Goal: Information Seeking & Learning: Find specific fact

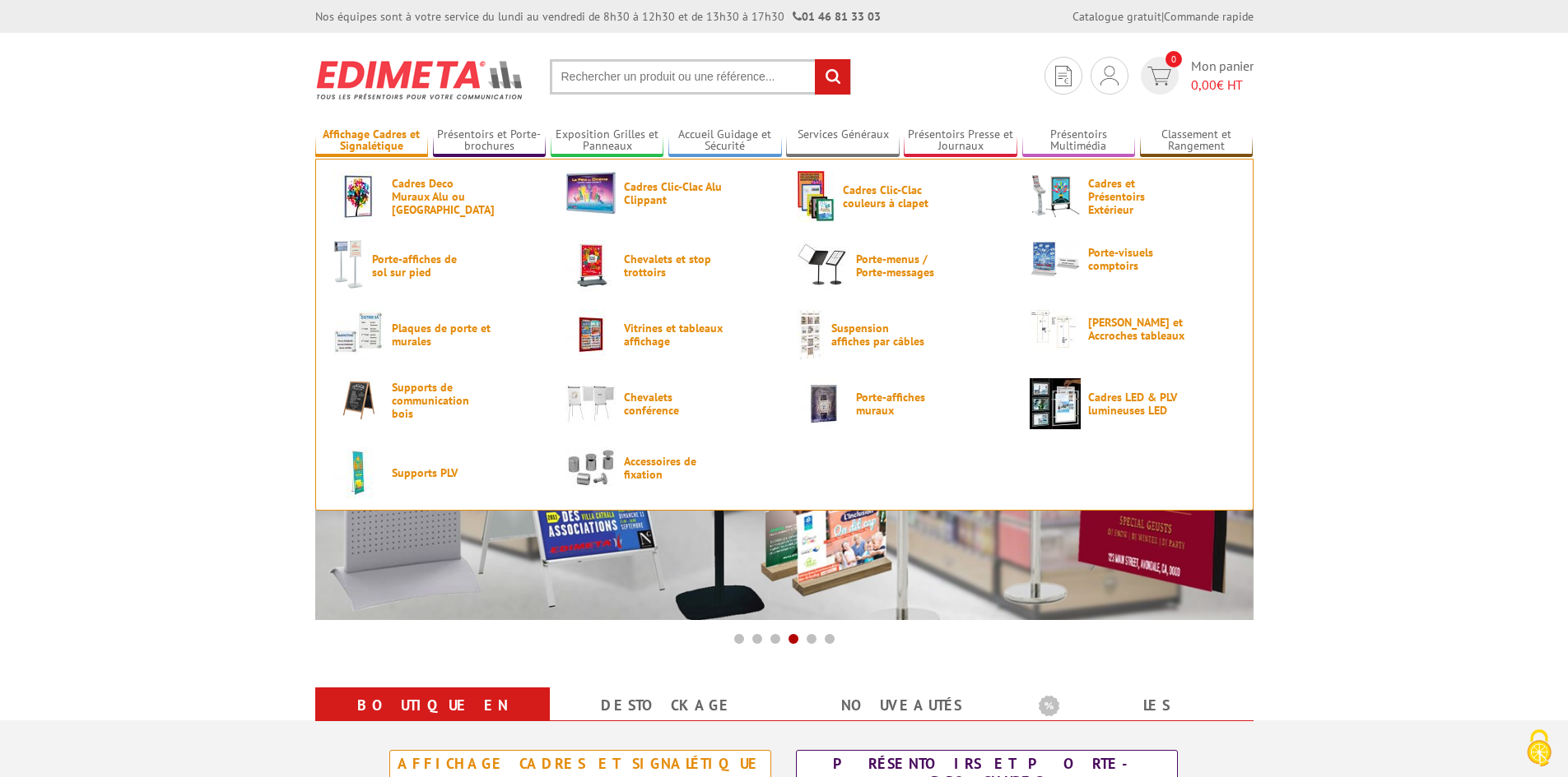
click at [351, 129] on link "Affichage Cadres et Signalétique" at bounding box center [371, 141] width 114 height 27
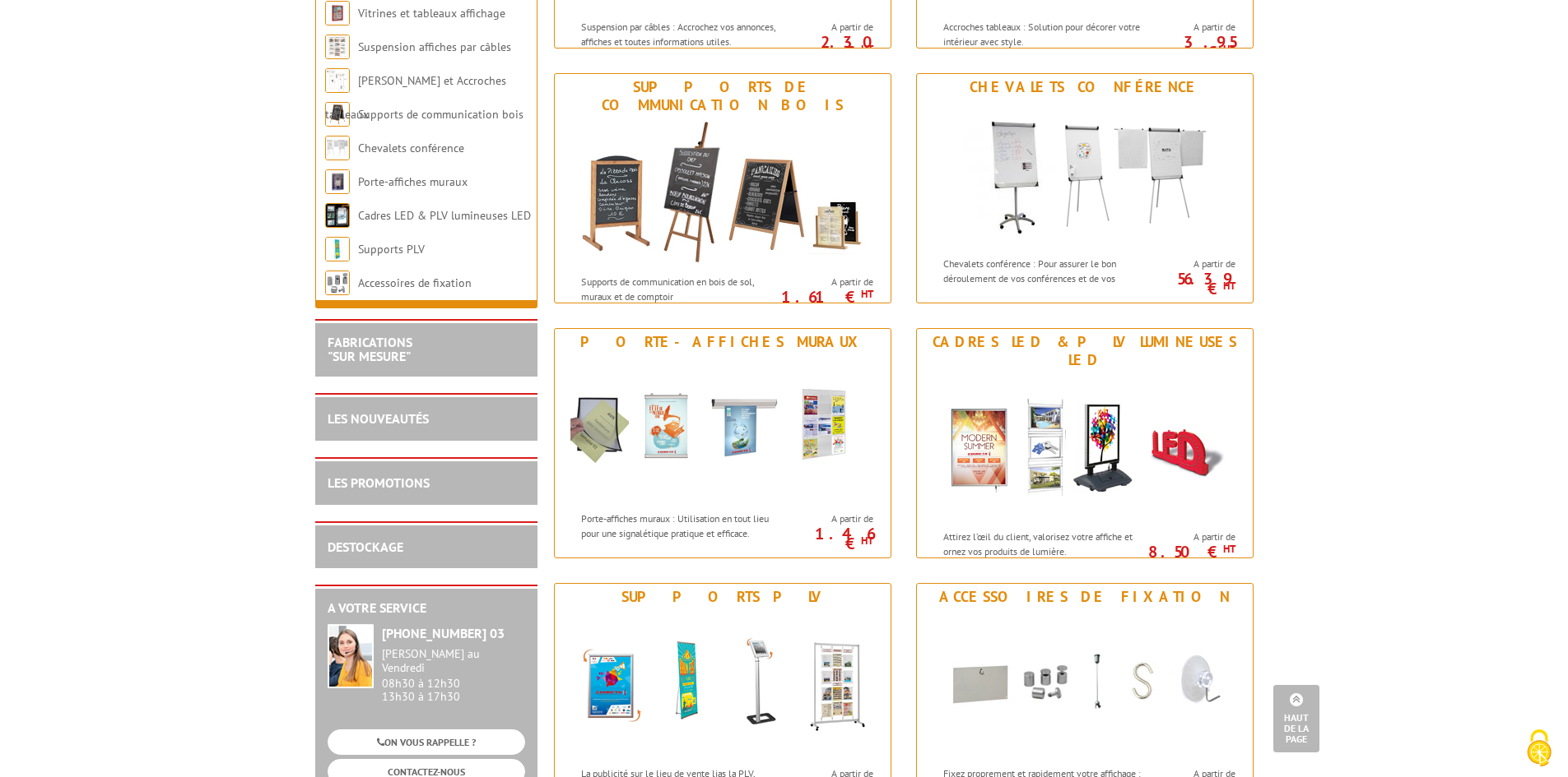
scroll to position [1481, 0]
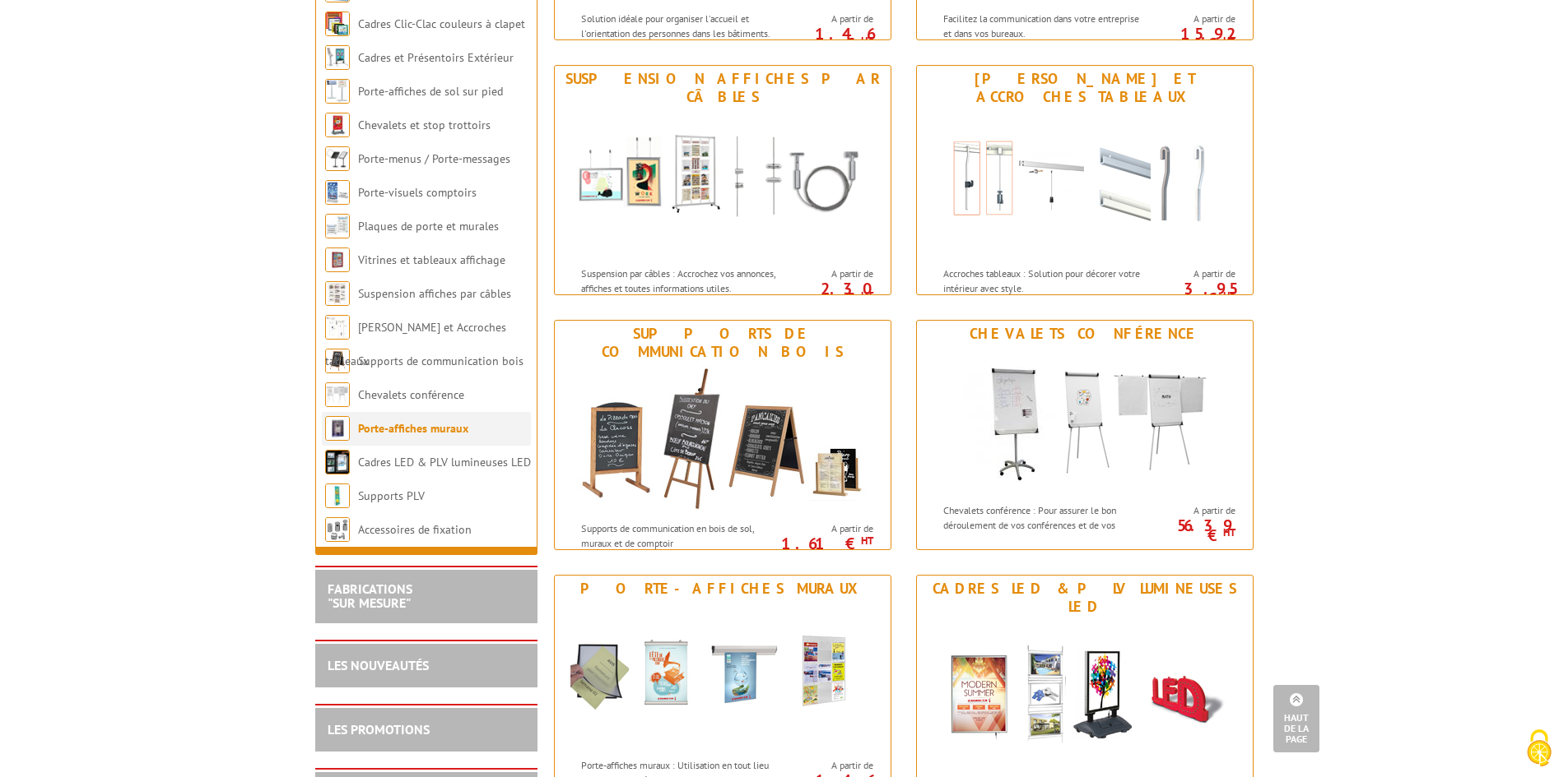
click at [388, 436] on link "Porte-affiches muraux" at bounding box center [413, 428] width 110 height 15
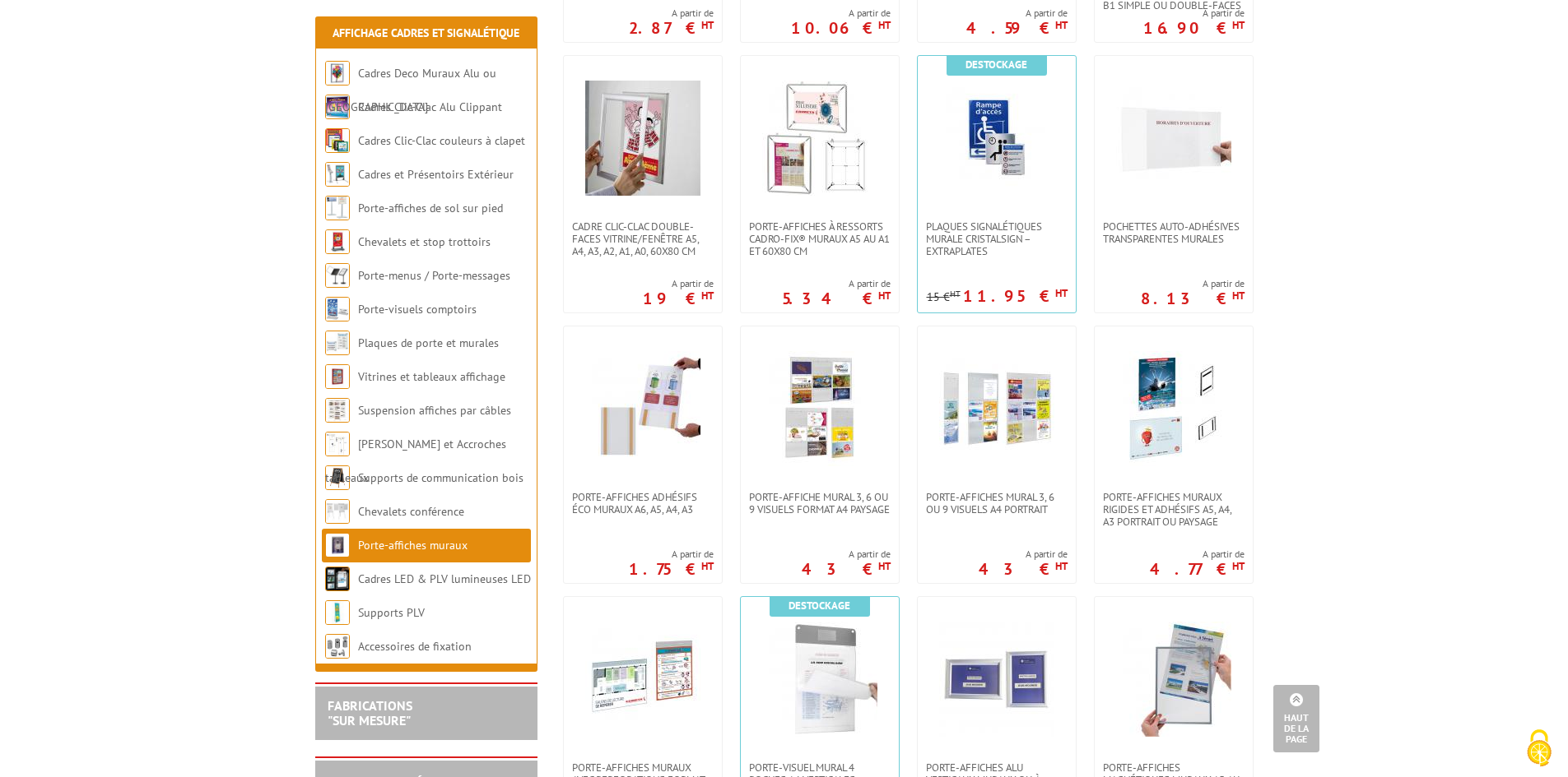
scroll to position [822, 0]
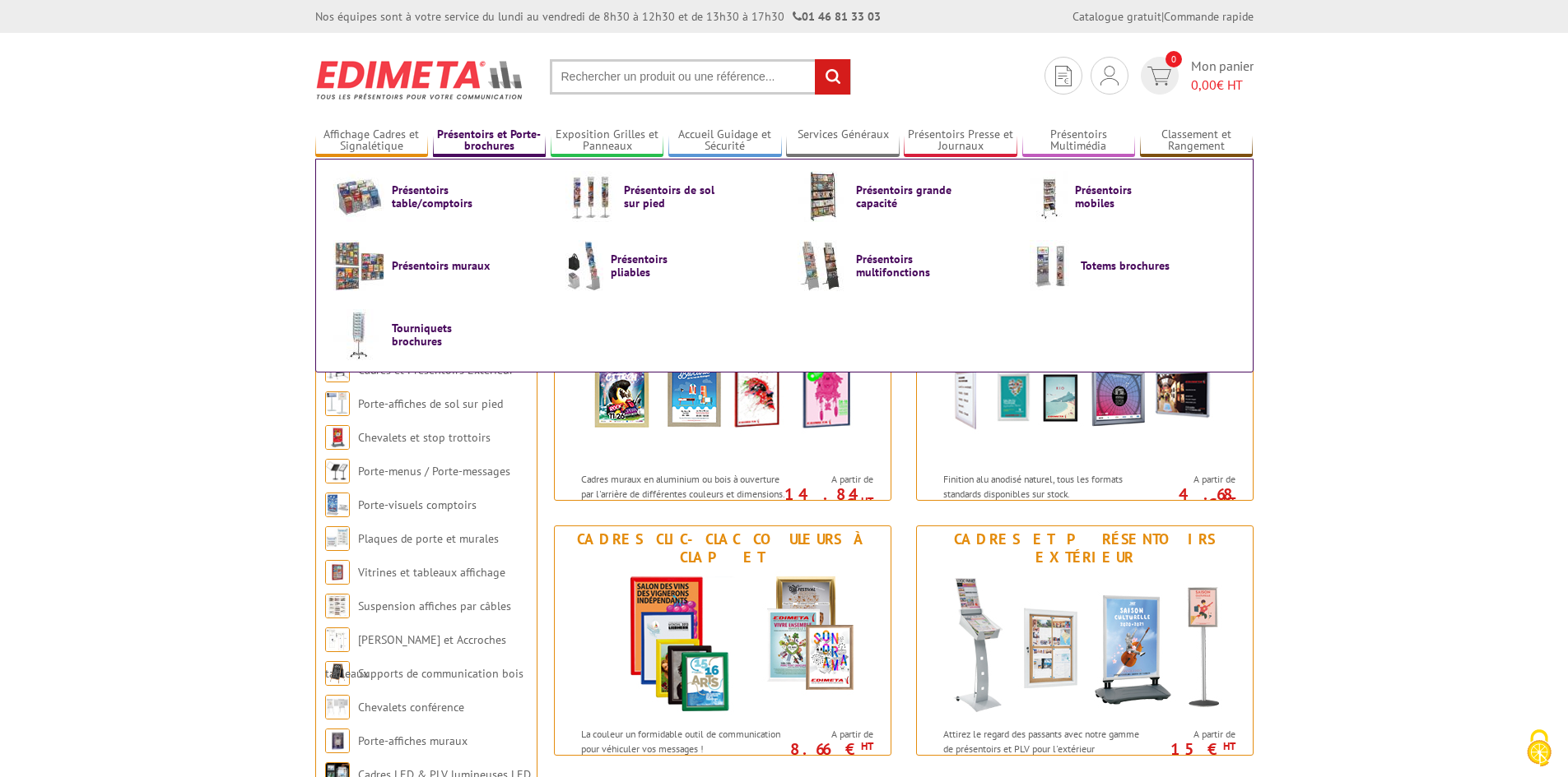
click at [490, 138] on link "Présentoirs et Porte-brochures" at bounding box center [489, 141] width 114 height 27
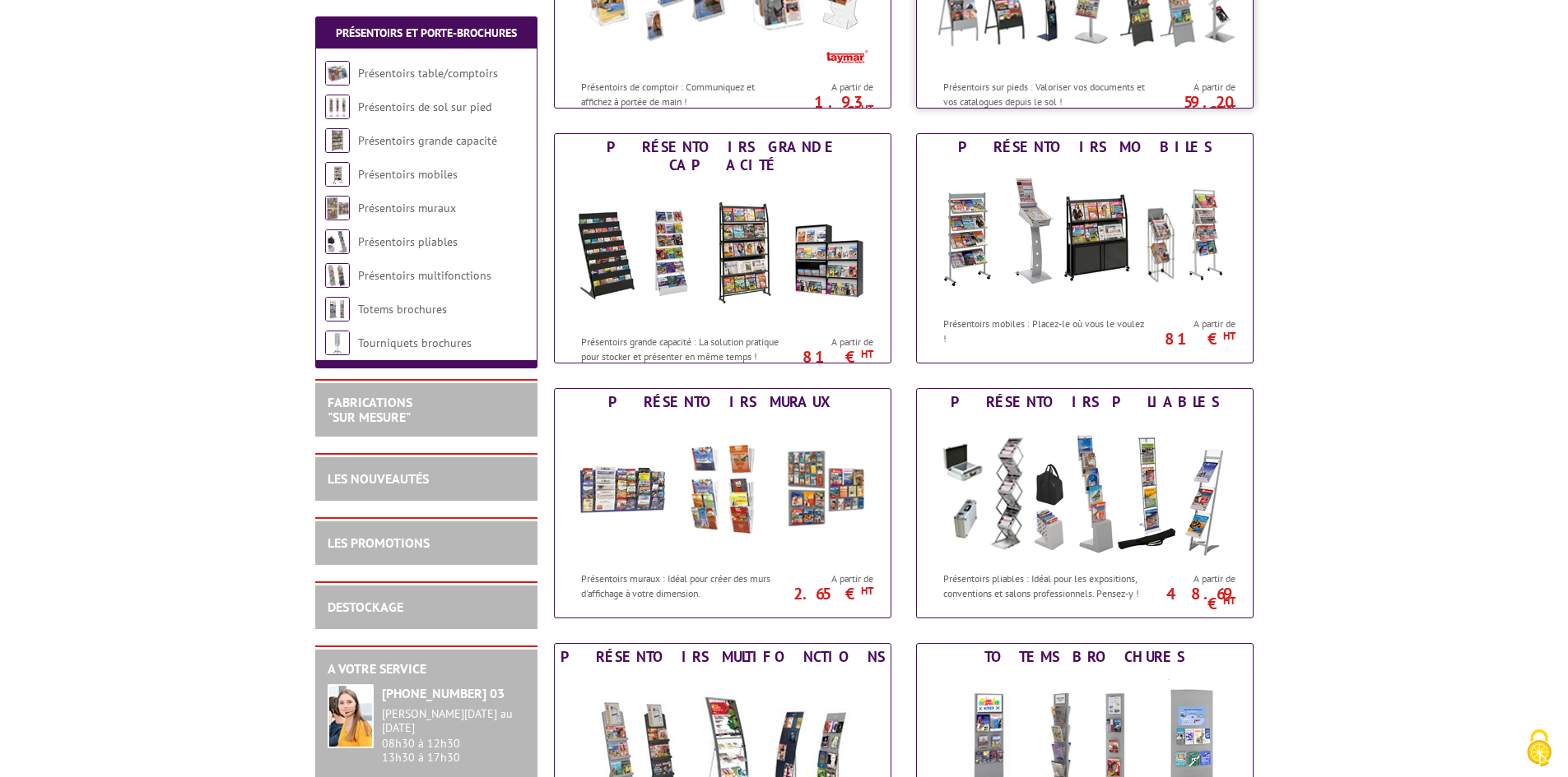
scroll to position [412, 0]
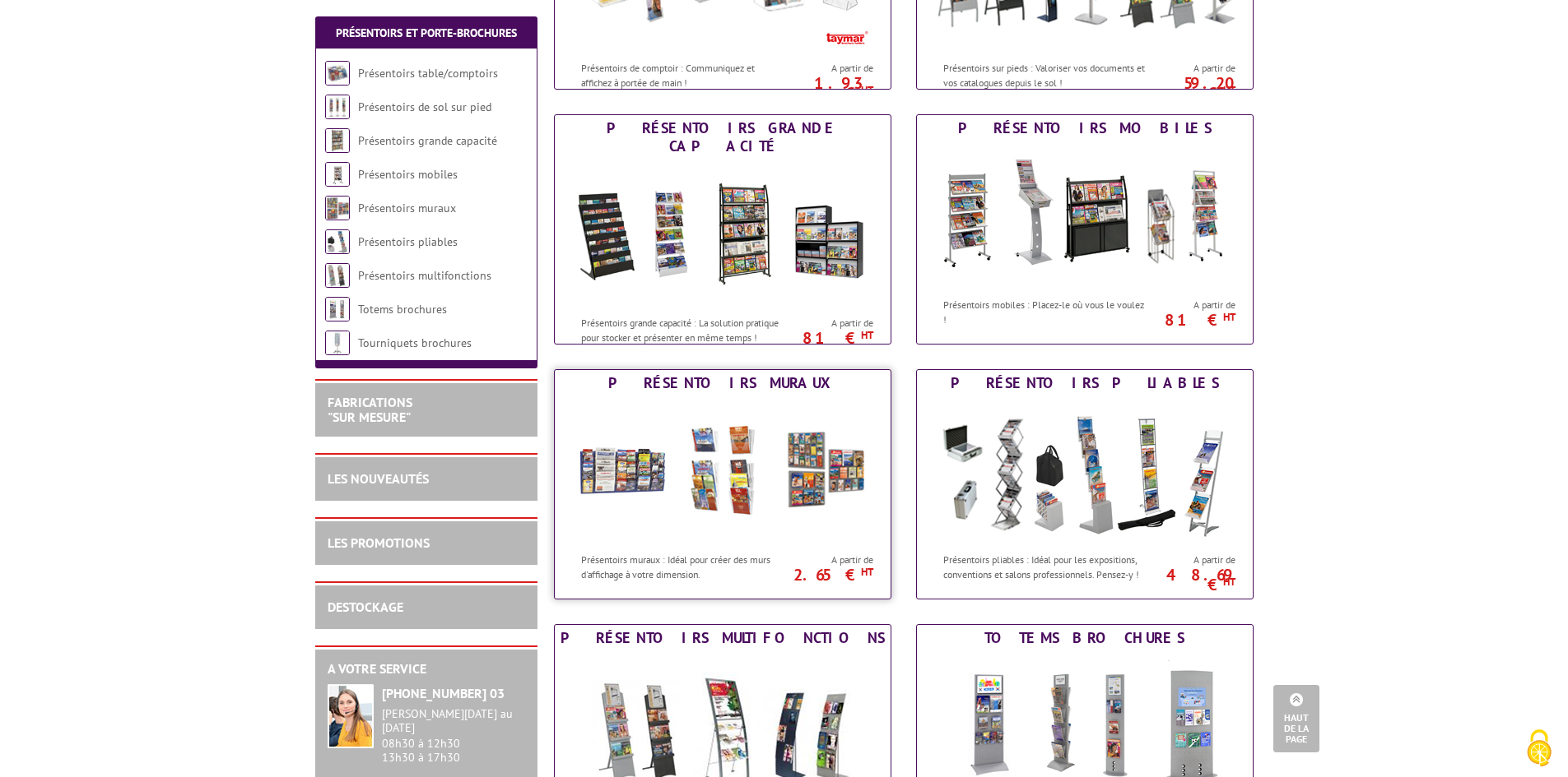
click at [712, 472] on img at bounding box center [723, 471] width 305 height 148
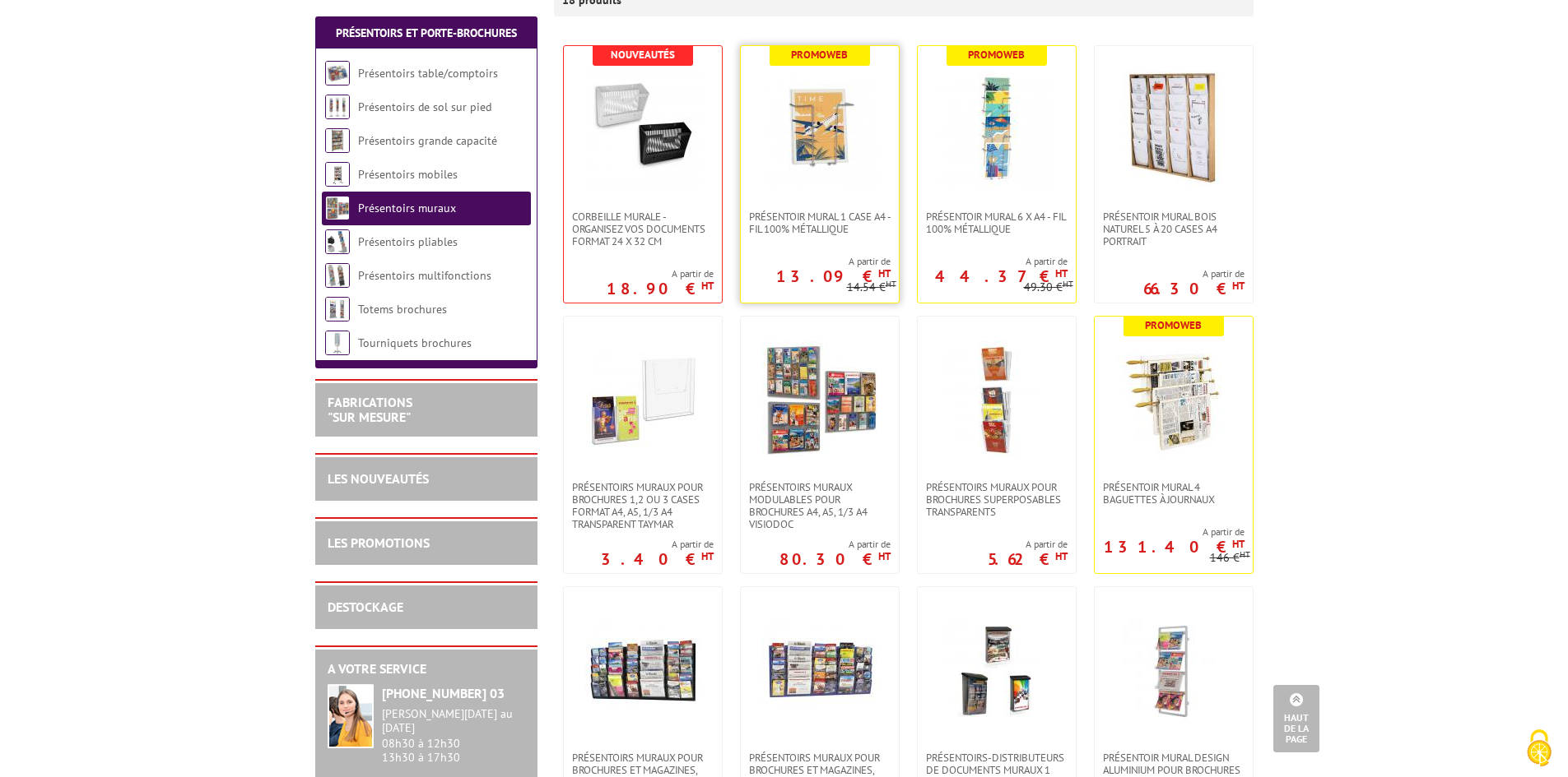
scroll to position [329, 0]
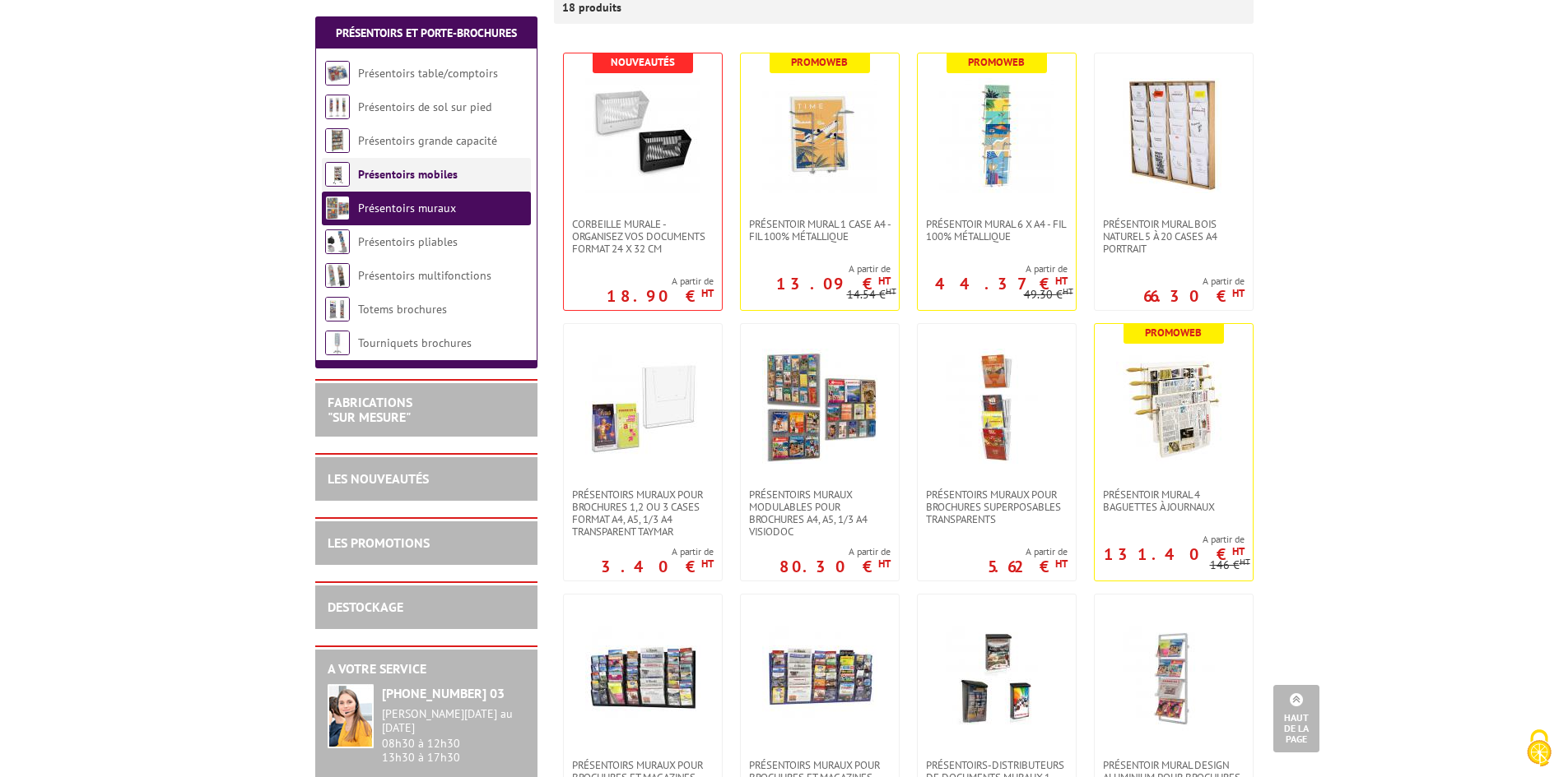
click at [431, 173] on link "Présentoirs mobiles" at bounding box center [408, 175] width 100 height 15
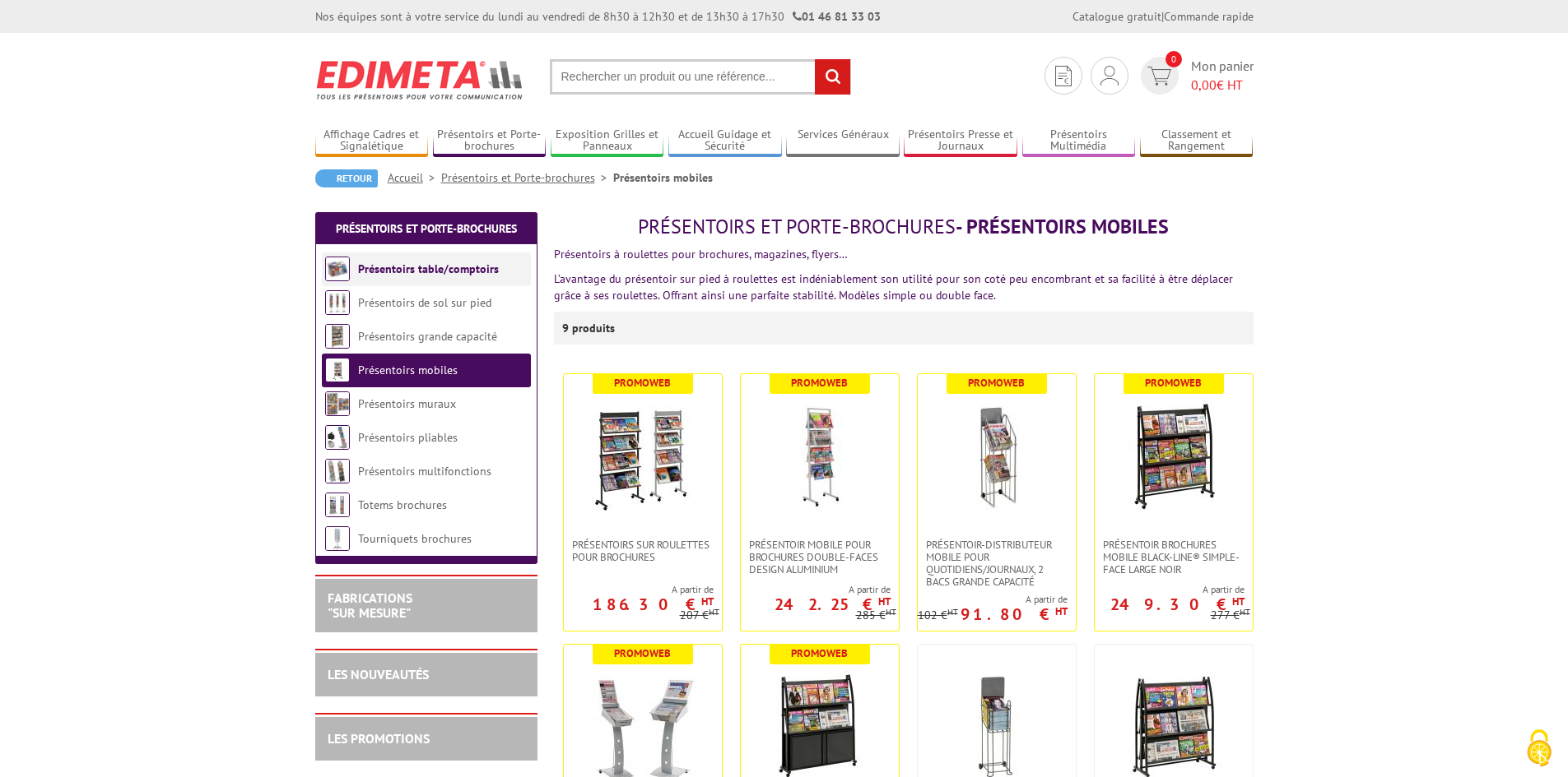
click at [452, 265] on link "Présentoirs table/comptoirs" at bounding box center [429, 269] width 141 height 15
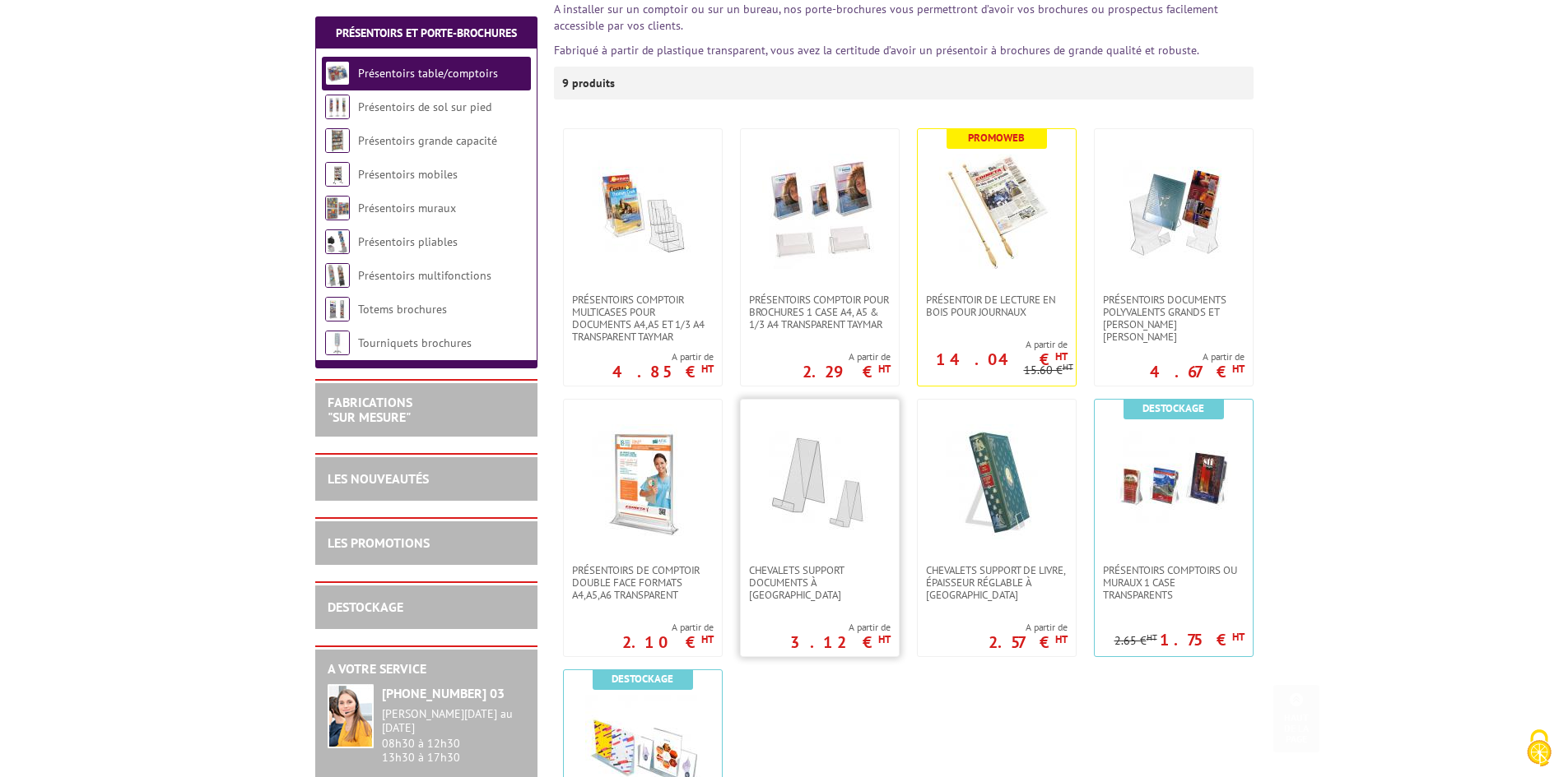
scroll to position [412, 0]
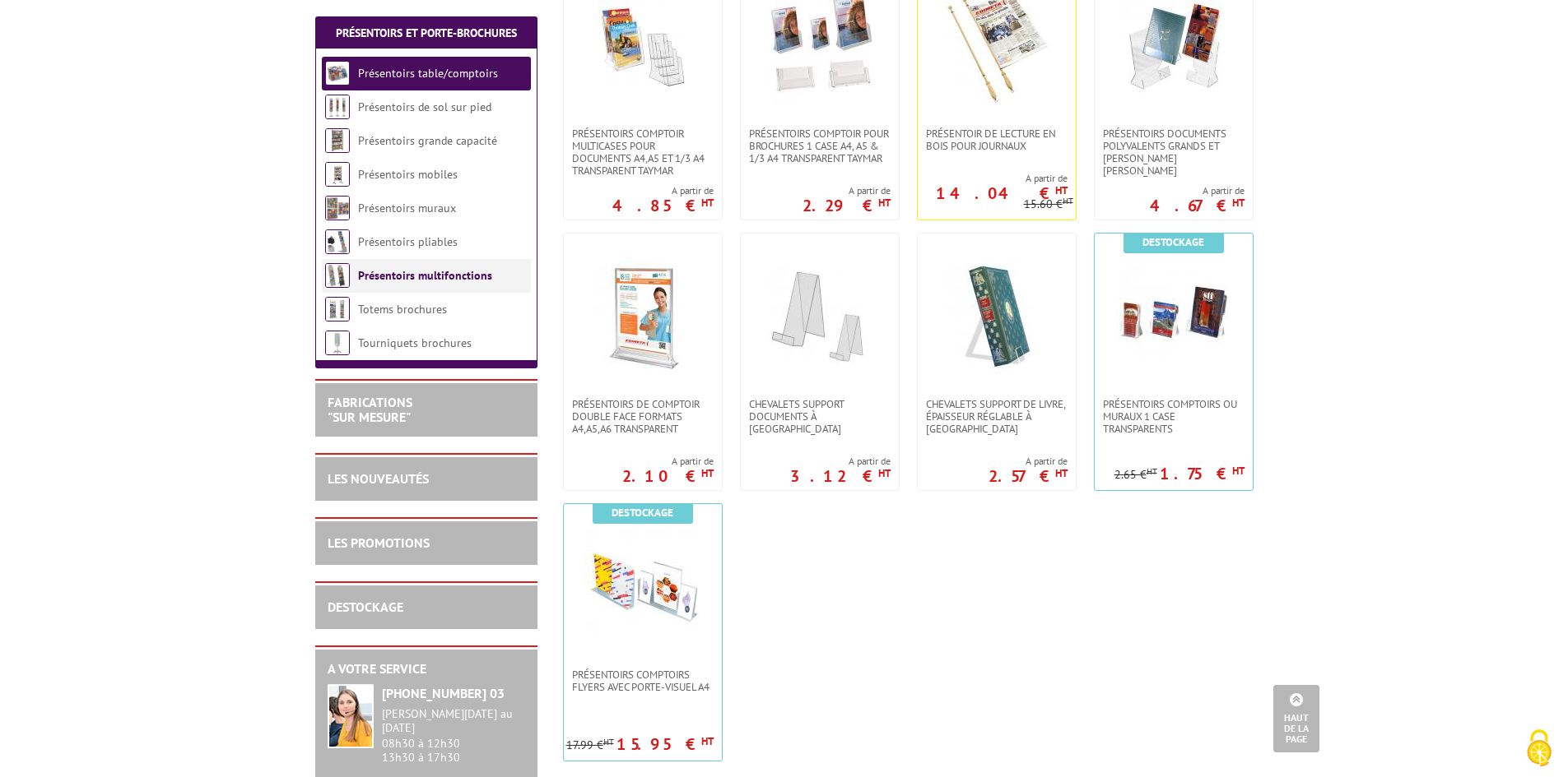
click at [402, 278] on link "Présentoirs multifonctions" at bounding box center [425, 275] width 134 height 15
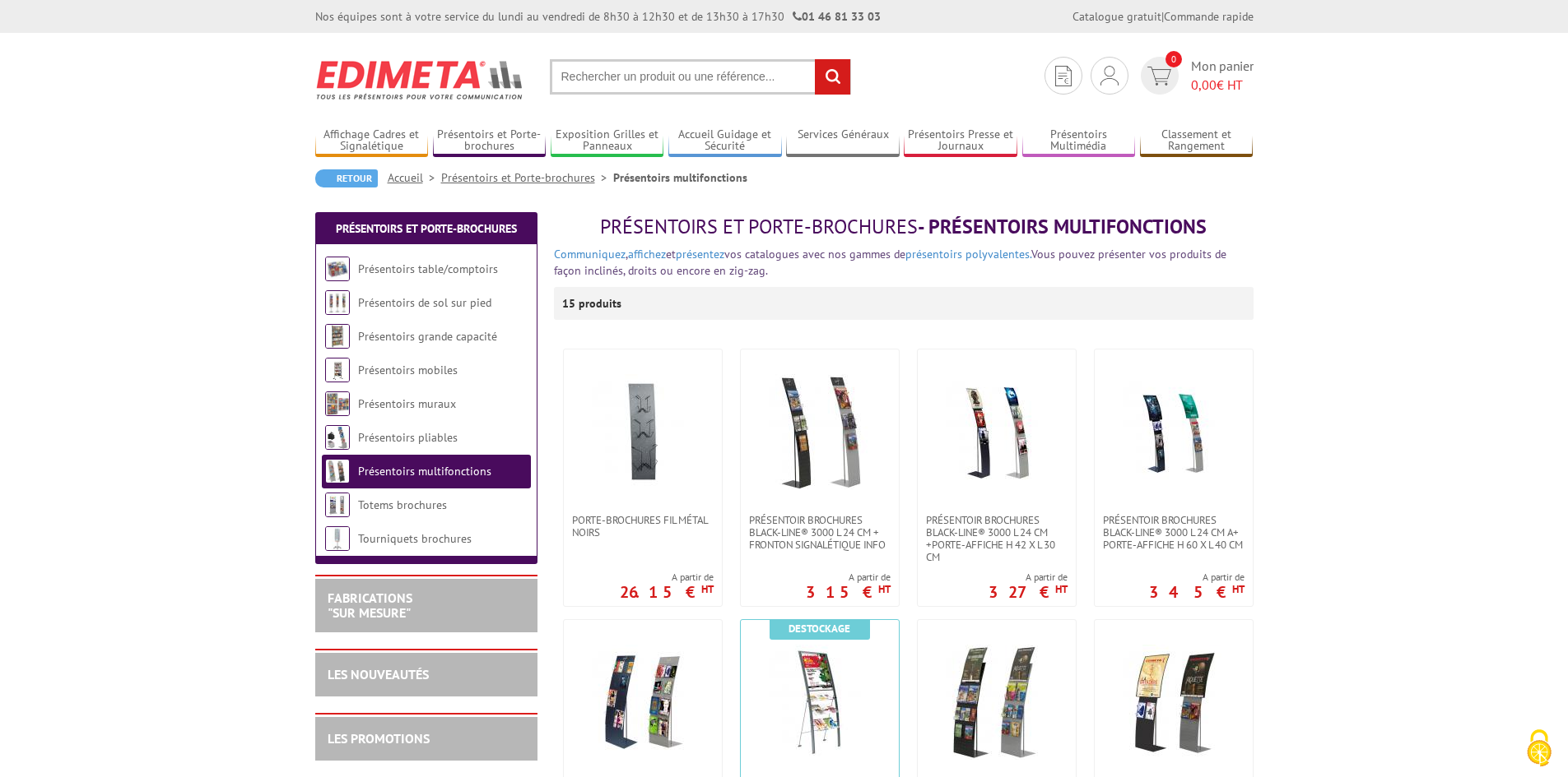
drag, startPoint x: 786, startPoint y: 81, endPoint x: 781, endPoint y: 70, distance: 12.1
click at [786, 77] on input "text" at bounding box center [700, 77] width 301 height 36
paste input "250027"
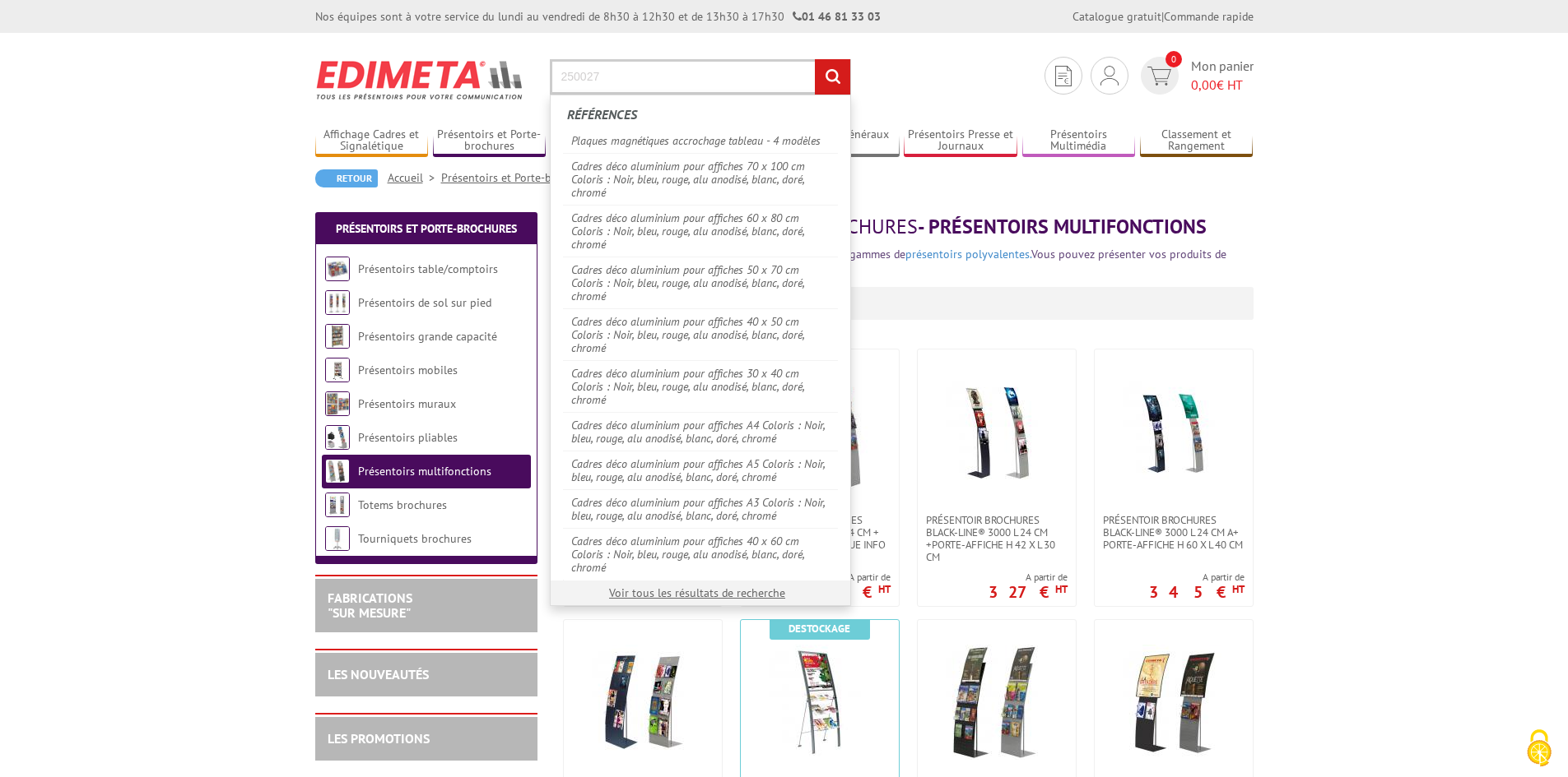
type input "250027"
click at [815, 59] on input "rechercher" at bounding box center [833, 77] width 36 height 36
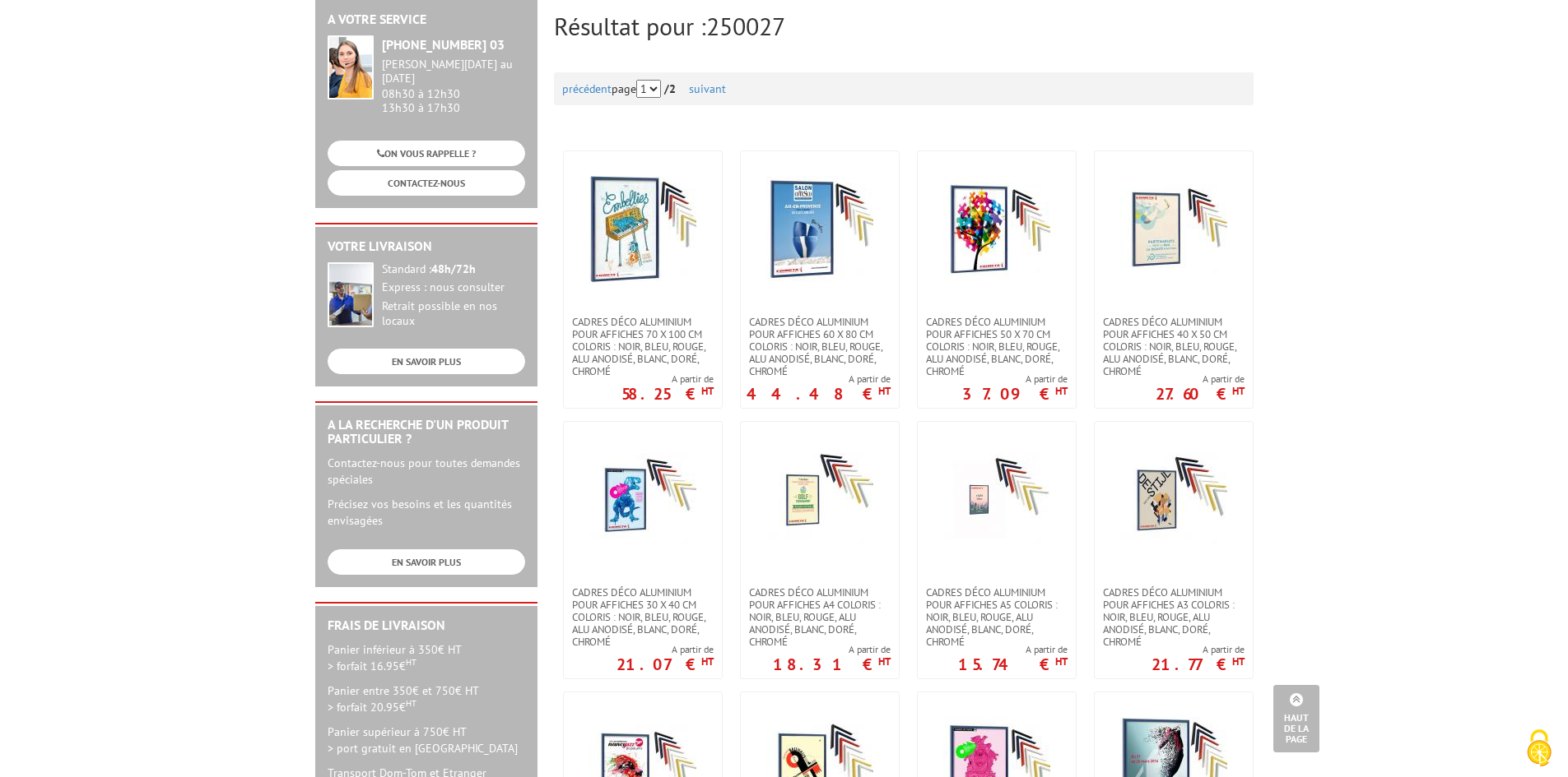
scroll to position [35, 0]
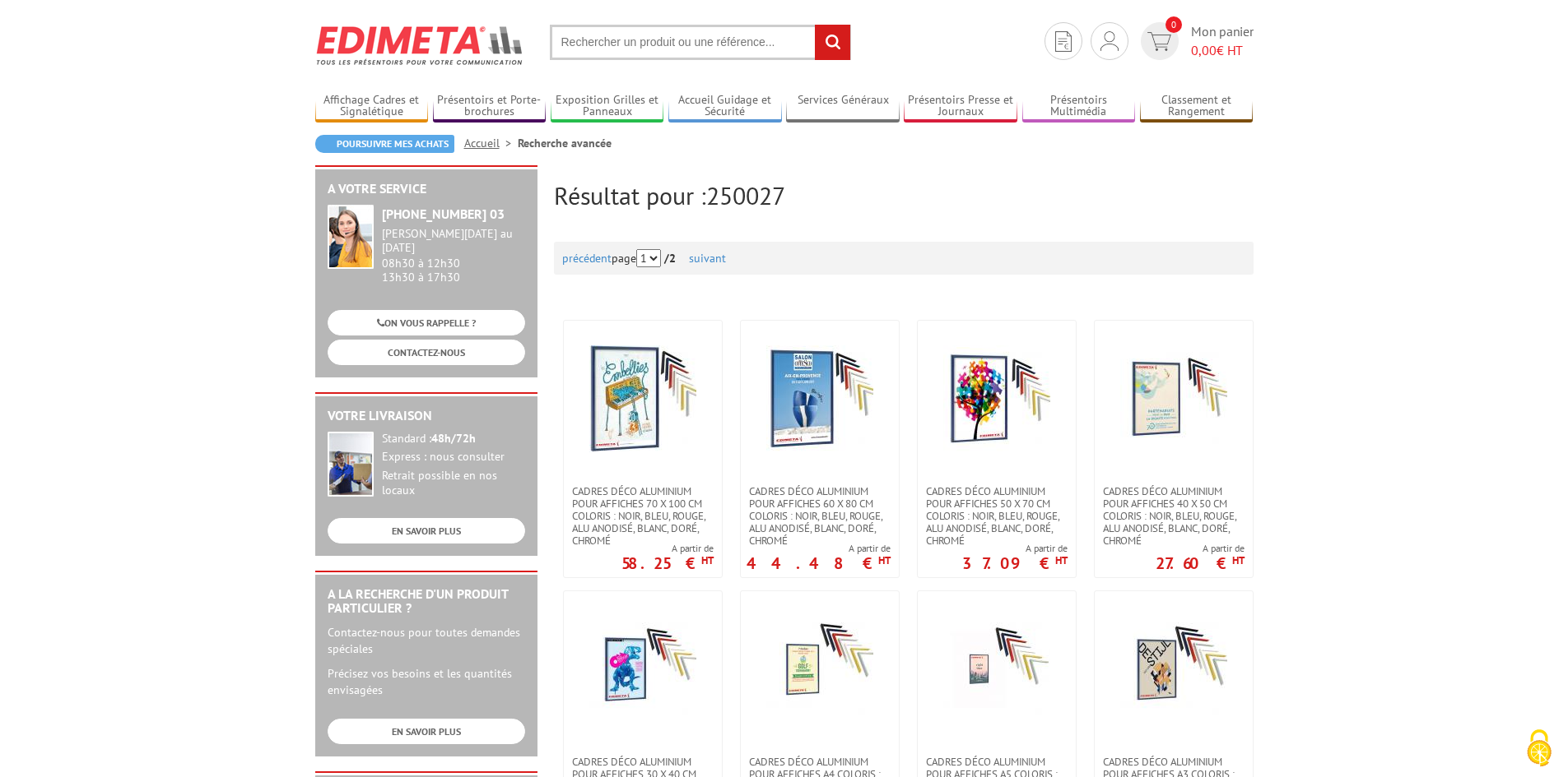
click at [639, 38] on input "text" at bounding box center [700, 42] width 301 height 36
click at [815, 24] on input "rechercher" at bounding box center [833, 42] width 36 height 36
type input "plaques magnetisque accrochage tableau+"
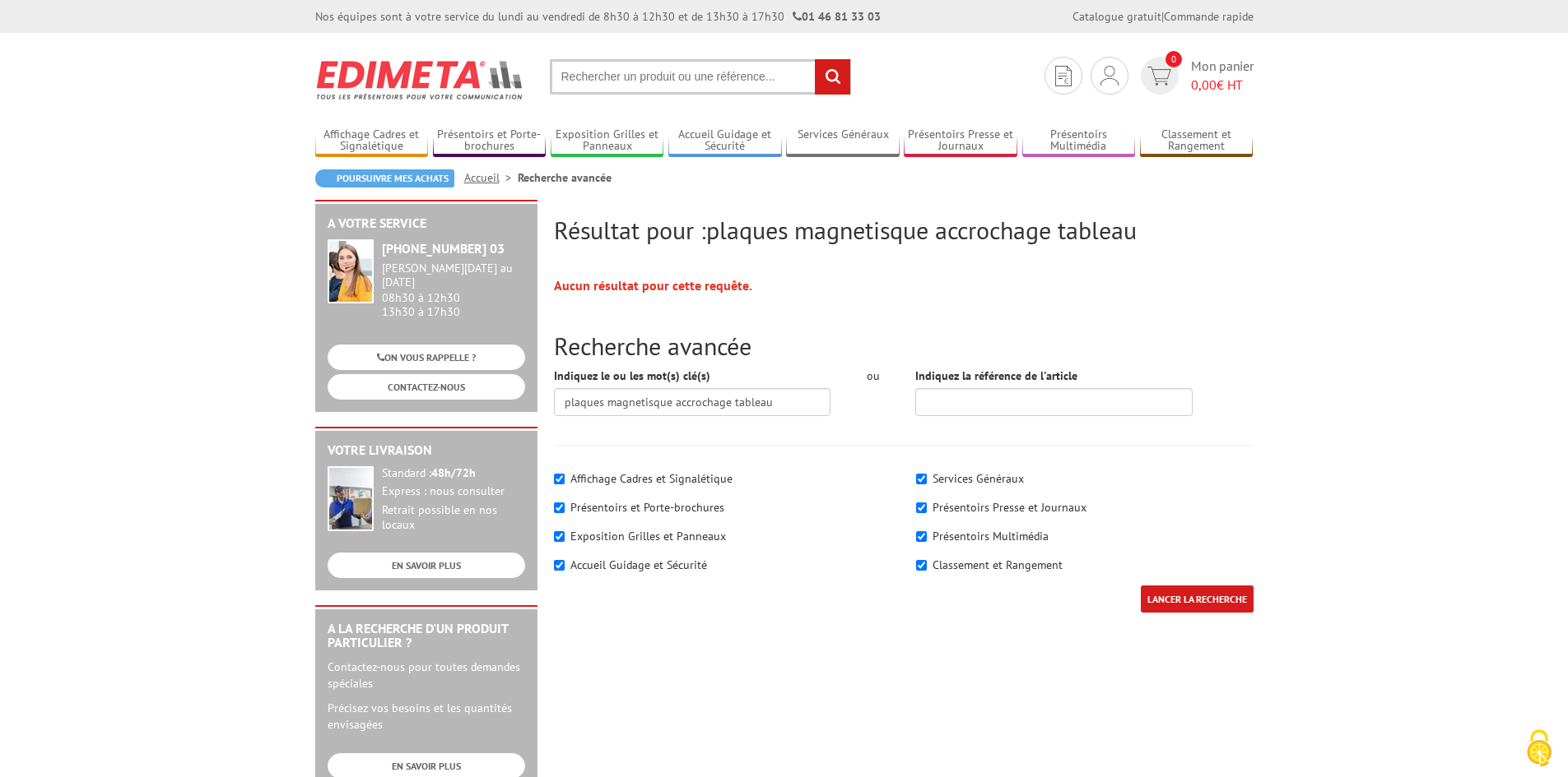
click at [891, 234] on span "plaques magnetisque accrochage tableau" at bounding box center [921, 230] width 431 height 32
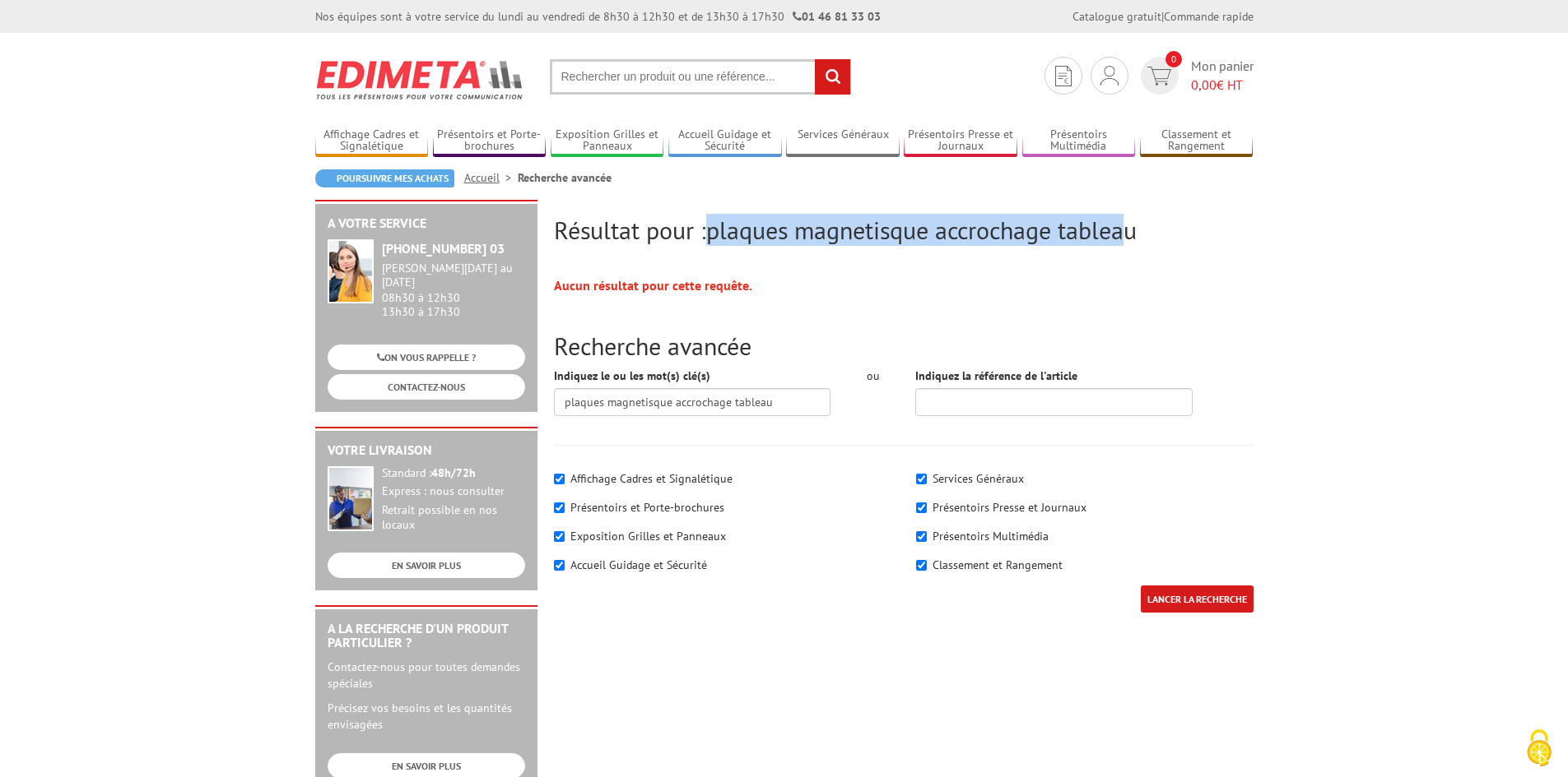
drag, startPoint x: 1099, startPoint y: 229, endPoint x: 714, endPoint y: 235, distance: 385.0
click at [714, 235] on span "plaques magnetisque accrochage tableau" at bounding box center [921, 230] width 431 height 32
copy span "plaques magnetisque accrochage tablea"
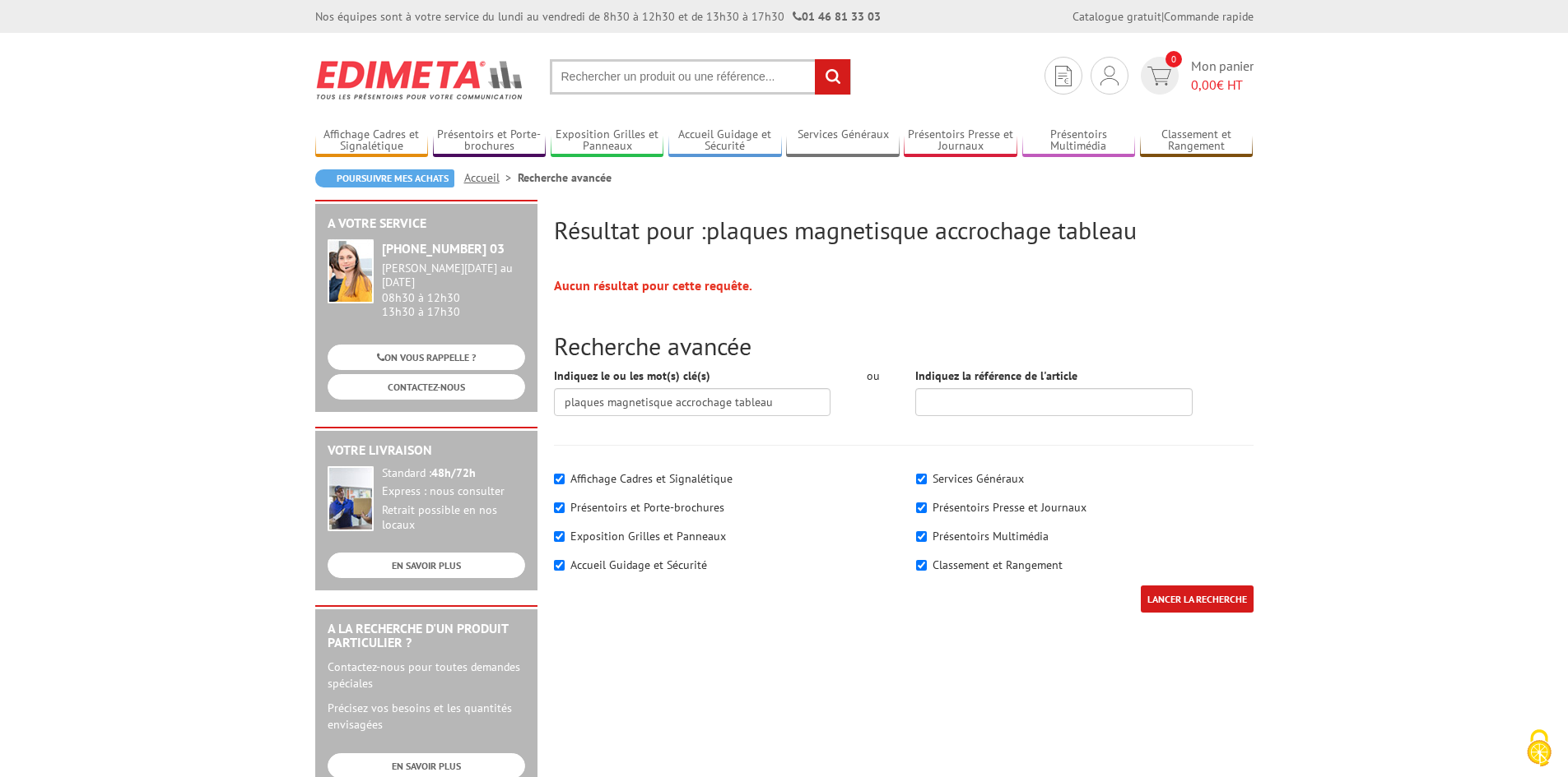
click at [589, 77] on input "text" at bounding box center [700, 77] width 301 height 36
paste input "plaques magnetisque accrochage tablea"
click at [647, 81] on input "plaques magnetisque accrochage tablea" at bounding box center [700, 77] width 301 height 36
type input "plaques magnetique accrochage tablea"
click at [815, 59] on input "rechercher" at bounding box center [833, 77] width 36 height 36
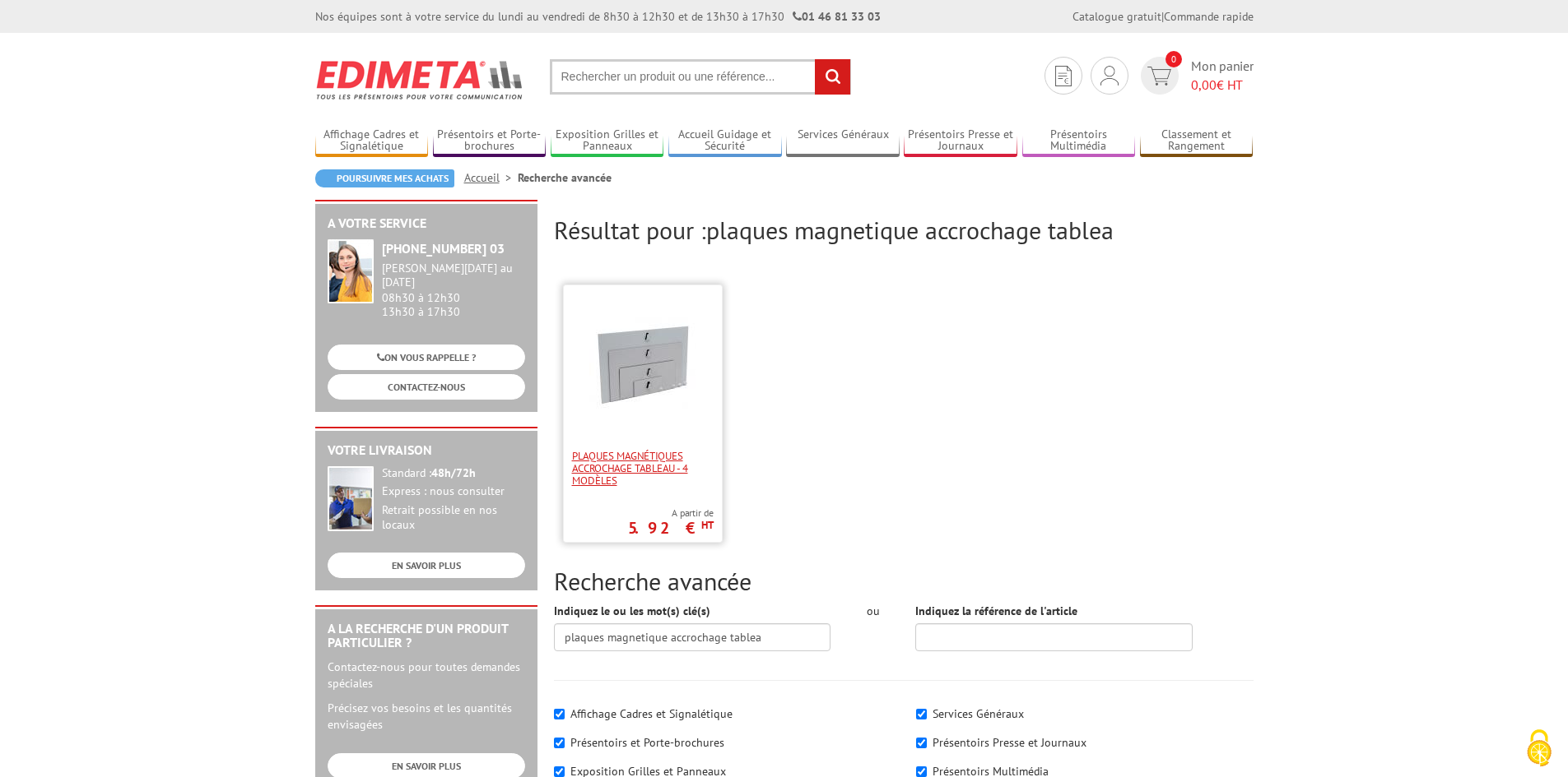
click at [618, 455] on span "Plaques magnétiques accrochage tableau - 4 modèles" at bounding box center [642, 468] width 142 height 37
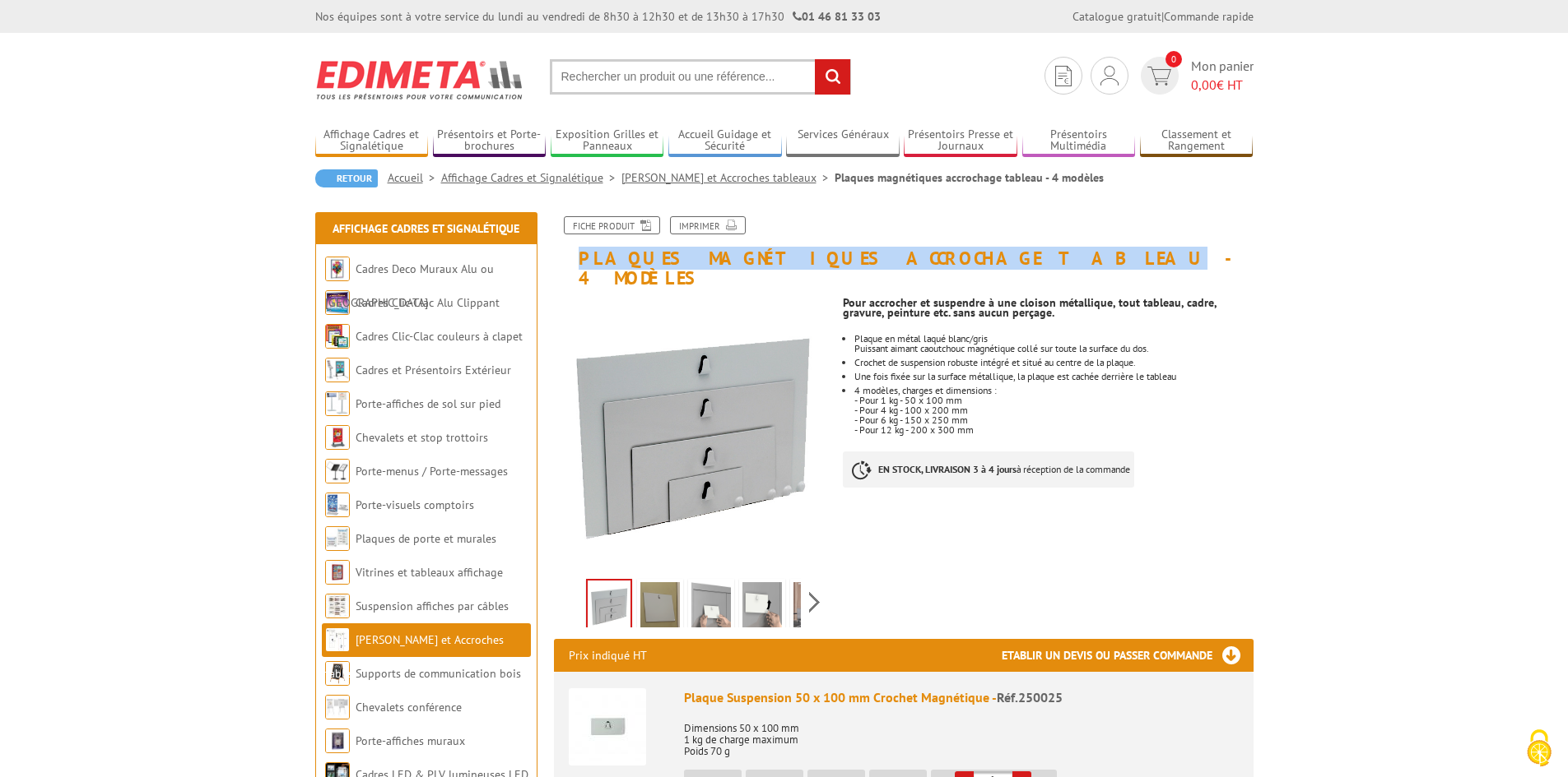
drag, startPoint x: 952, startPoint y: 254, endPoint x: 573, endPoint y: 261, distance: 379.1
click at [573, 261] on h1 "Plaques magnétiques accrochage tableau - 4 modèles" at bounding box center [903, 252] width 724 height 71
copy h1 "Plaques magnétiques accrochage tableau"
